Goal: Navigation & Orientation: Find specific page/section

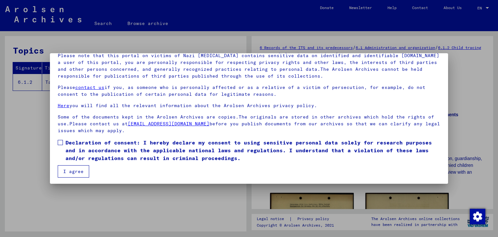
scroll to position [50, 0]
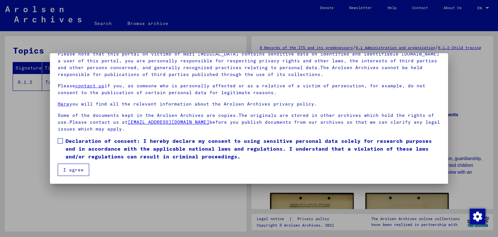
click at [61, 139] on span at bounding box center [60, 140] width 5 height 5
click at [66, 170] on button "I agree" at bounding box center [73, 169] width 31 height 12
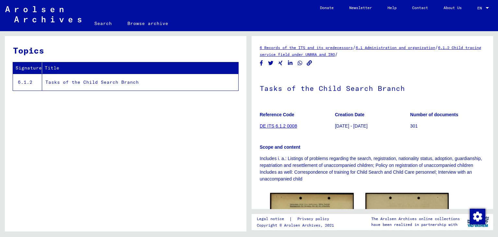
click at [95, 23] on link "Search" at bounding box center [103, 24] width 33 height 16
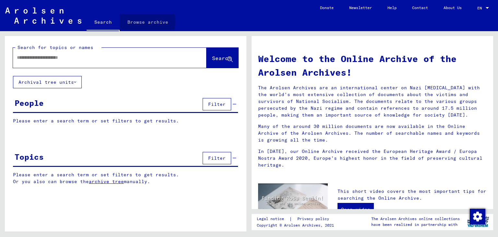
click at [141, 22] on link "Browse archive" at bounding box center [148, 22] width 56 height 16
